Goal: Contribute content

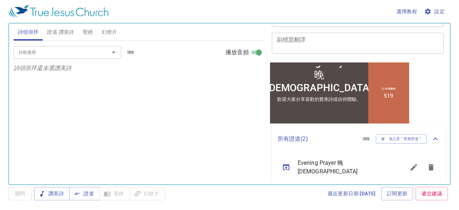
scroll to position [135, 0]
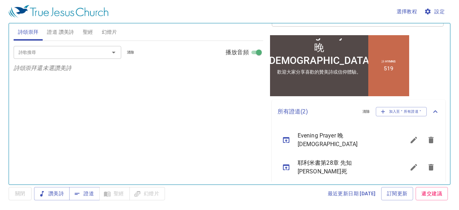
click at [289, 164] on icon "sermon lineup list" at bounding box center [286, 167] width 6 height 6
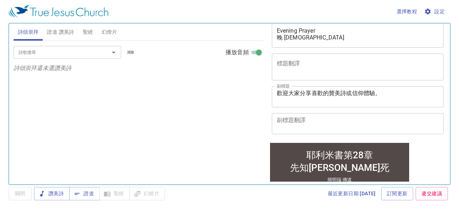
scroll to position [0, 0]
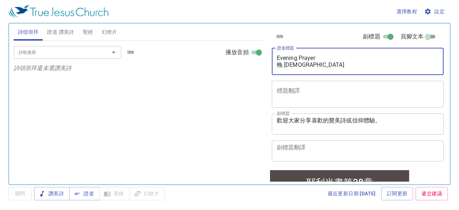
drag, startPoint x: 277, startPoint y: 57, endPoint x: 332, endPoint y: 65, distance: 55.5
click at [332, 65] on textarea "耶利米書第28章 先知哈拿尼雅之死" at bounding box center [358, 62] width 162 height 14
paste textarea "西底家背叛毀約 耶利米書第34章"
type textarea "西底家背叛毀約 耶利米書第34章"
click at [86, 194] on span "證道" at bounding box center [84, 193] width 19 height 9
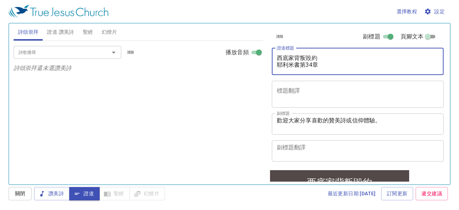
drag, startPoint x: 321, startPoint y: 65, endPoint x: 271, endPoint y: 65, distance: 50.6
click at [271, 65] on div "清除 副標題 頁腳文本 證道標題 西底家背叛毀約 耶利米書第34章 x 證道標題 標題翻譯 x 標題翻譯 副標題 簡明瑞 傳道 x 副標題 副標題翻譯 x 副…" at bounding box center [357, 96] width 177 height 146
click at [325, 60] on textarea "西底家背叛毀約 耶利米書第34章" at bounding box center [358, 62] width 162 height 14
